Goal: Navigation & Orientation: Find specific page/section

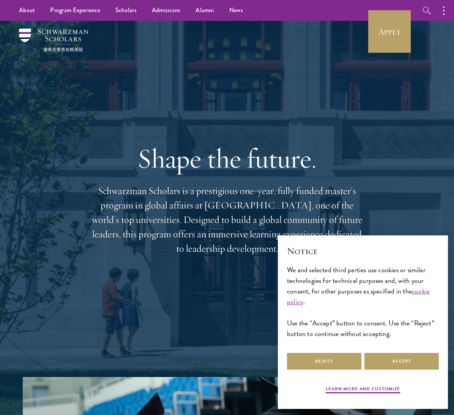
click at [443, 10] on button "button" at bounding box center [446, 10] width 17 height 21
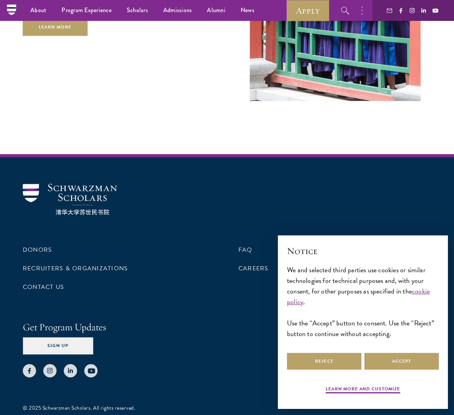
scroll to position [2264, 0]
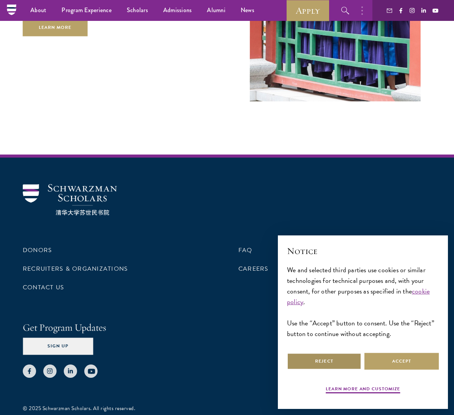
click at [332, 365] on button "Reject" at bounding box center [324, 361] width 74 height 17
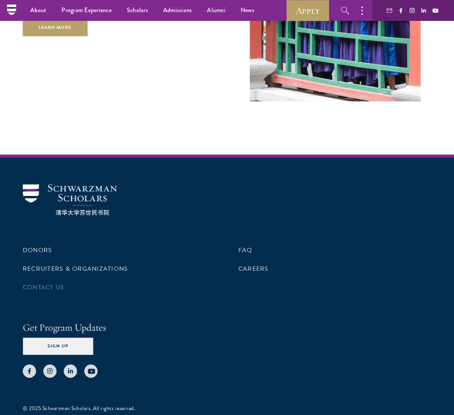
click at [36, 283] on link "Contact Us" at bounding box center [43, 287] width 41 height 9
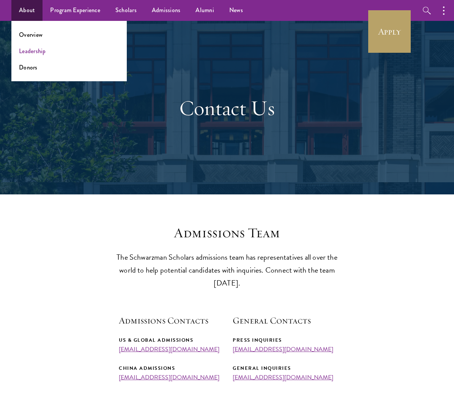
click at [29, 50] on link "Leadership" at bounding box center [32, 51] width 27 height 9
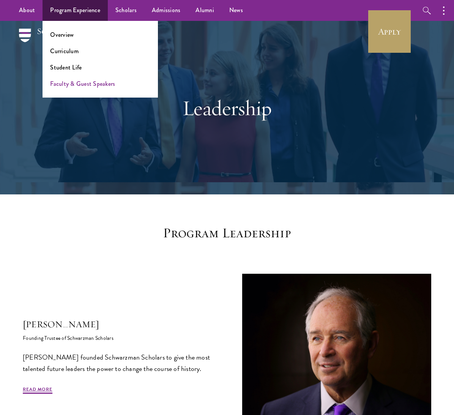
click at [71, 87] on link "Faculty & Guest Speakers" at bounding box center [82, 83] width 65 height 9
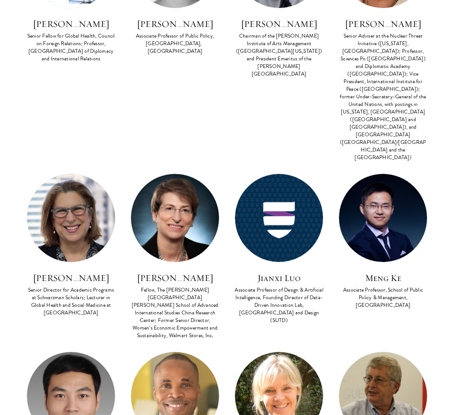
scroll to position [1104, 0]
